Goal: Navigation & Orientation: Find specific page/section

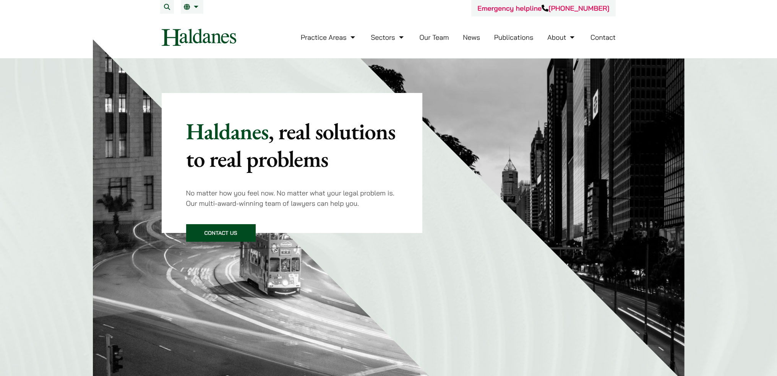
click at [438, 39] on link "Our Team" at bounding box center [434, 37] width 29 height 9
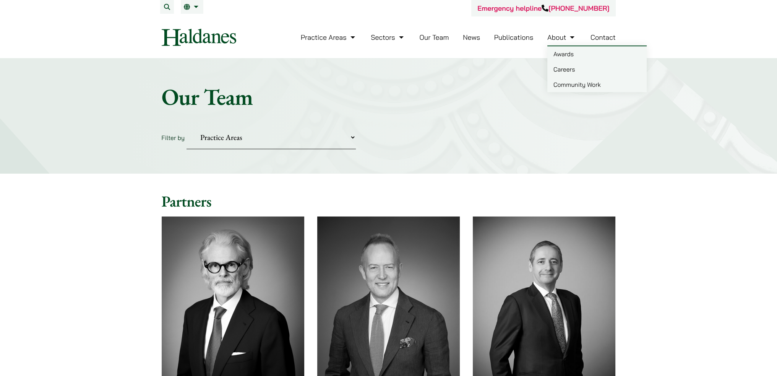
click at [580, 33] on ul "Practice Areas Antitrust and Competition Law Civil Litigation & Dispute Resolut…" at bounding box center [458, 37] width 315 height 16
click at [561, 57] on link "Awards" at bounding box center [597, 53] width 99 height 15
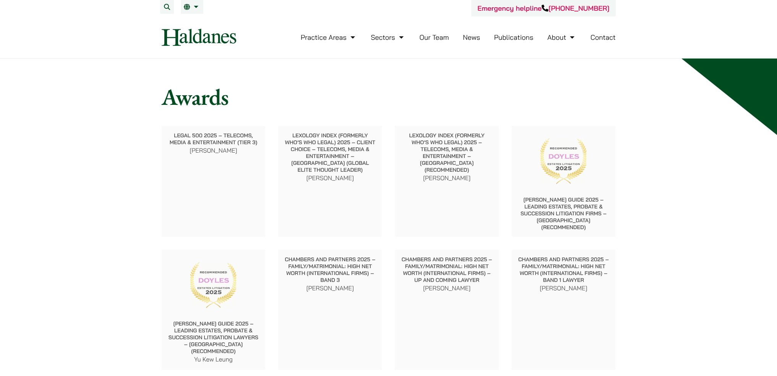
click at [421, 37] on link "Our Team" at bounding box center [434, 37] width 29 height 9
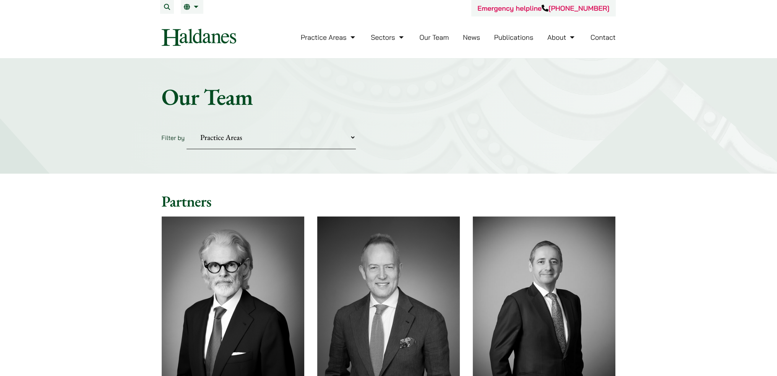
click at [405, 37] on link "Sectors" at bounding box center [388, 37] width 34 height 9
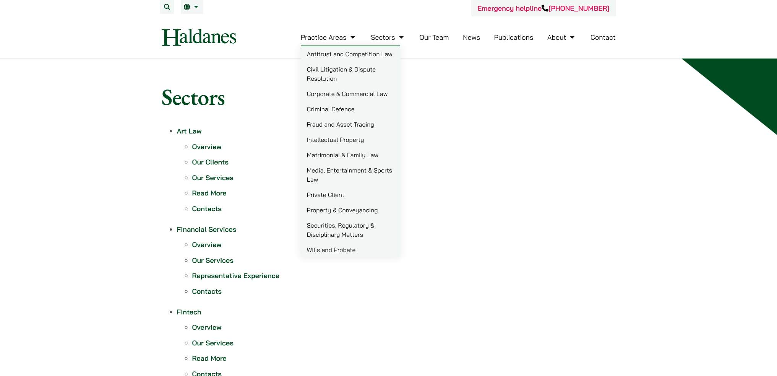
click at [349, 44] on li "Practice Areas Antitrust and Competition Law Civil Litigation & Dispute Resolut…" at bounding box center [329, 37] width 56 height 16
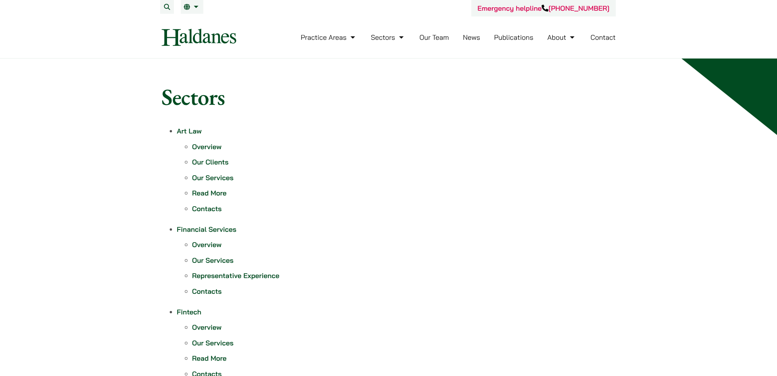
click at [493, 33] on ul "Practice Areas Antitrust and Competition Law Civil Litigation & Dispute Resolut…" at bounding box center [458, 37] width 315 height 16
click at [511, 32] on li "Publications" at bounding box center [513, 37] width 39 height 16
click at [524, 37] on link "Publications" at bounding box center [513, 37] width 39 height 9
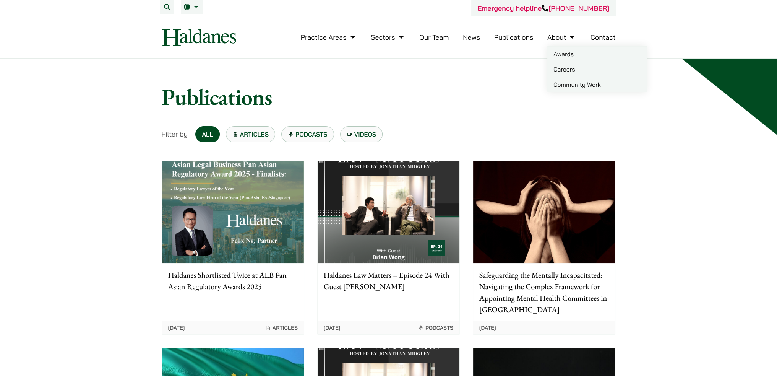
click at [568, 86] on link "Community Work" at bounding box center [597, 84] width 99 height 15
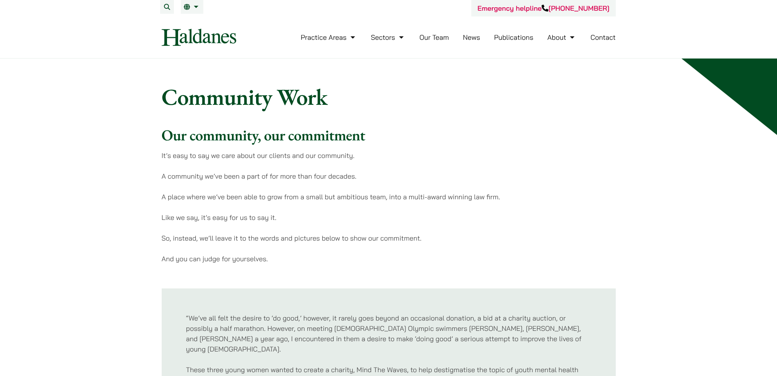
click at [442, 36] on link "Our Team" at bounding box center [434, 37] width 29 height 9
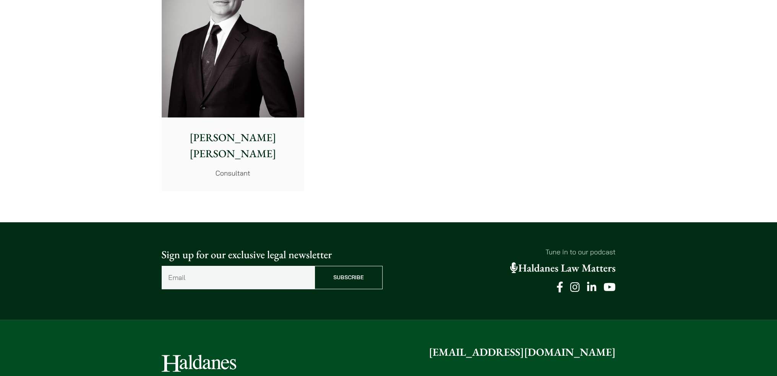
scroll to position [4223, 0]
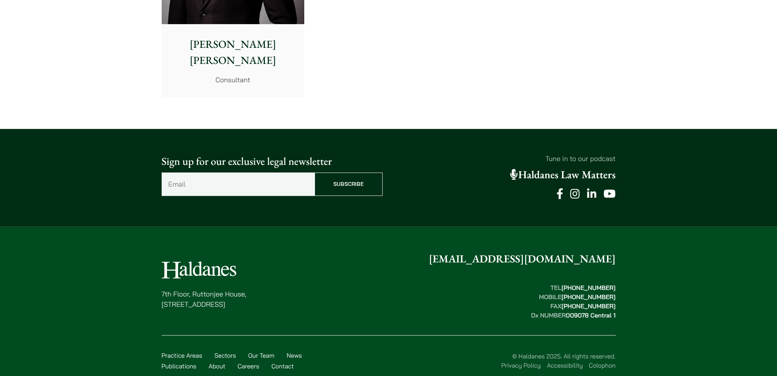
click at [564, 168] on link "Haldanes Law Matters" at bounding box center [564, 175] width 106 height 14
